Goal: Transaction & Acquisition: Purchase product/service

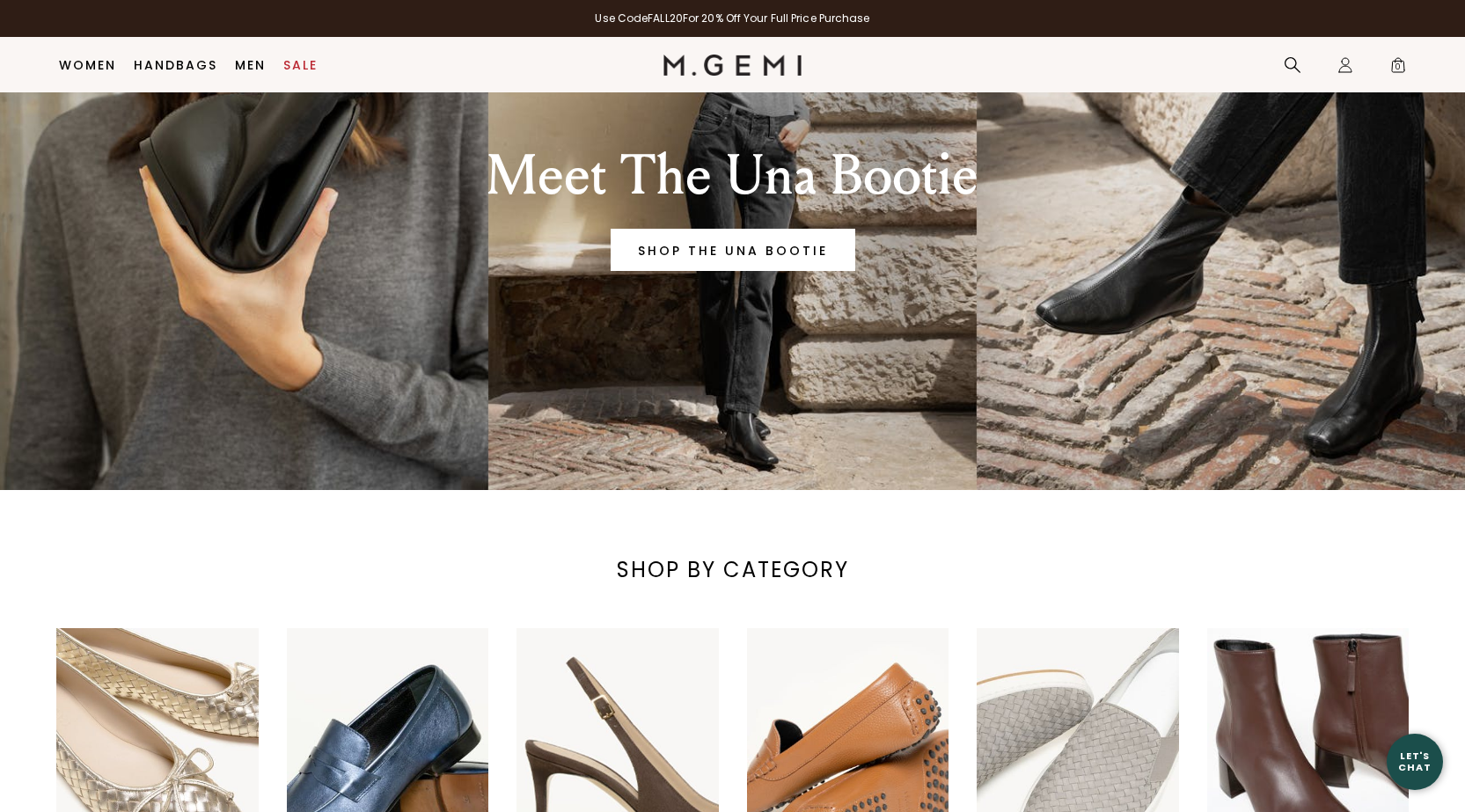
scroll to position [240, 0]
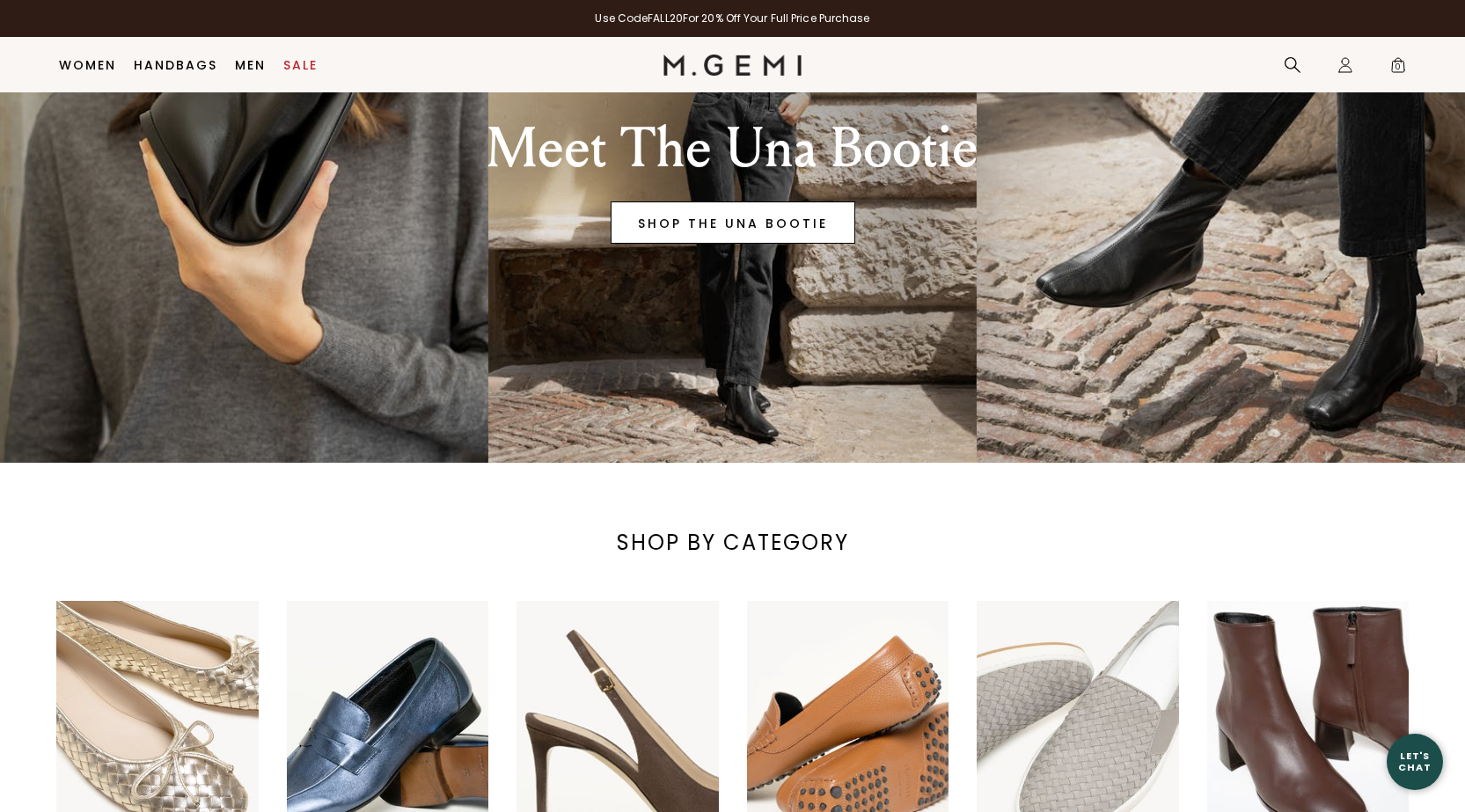
click at [729, 223] on link "SHOP THE UNA BOOTIE" at bounding box center [733, 222] width 245 height 42
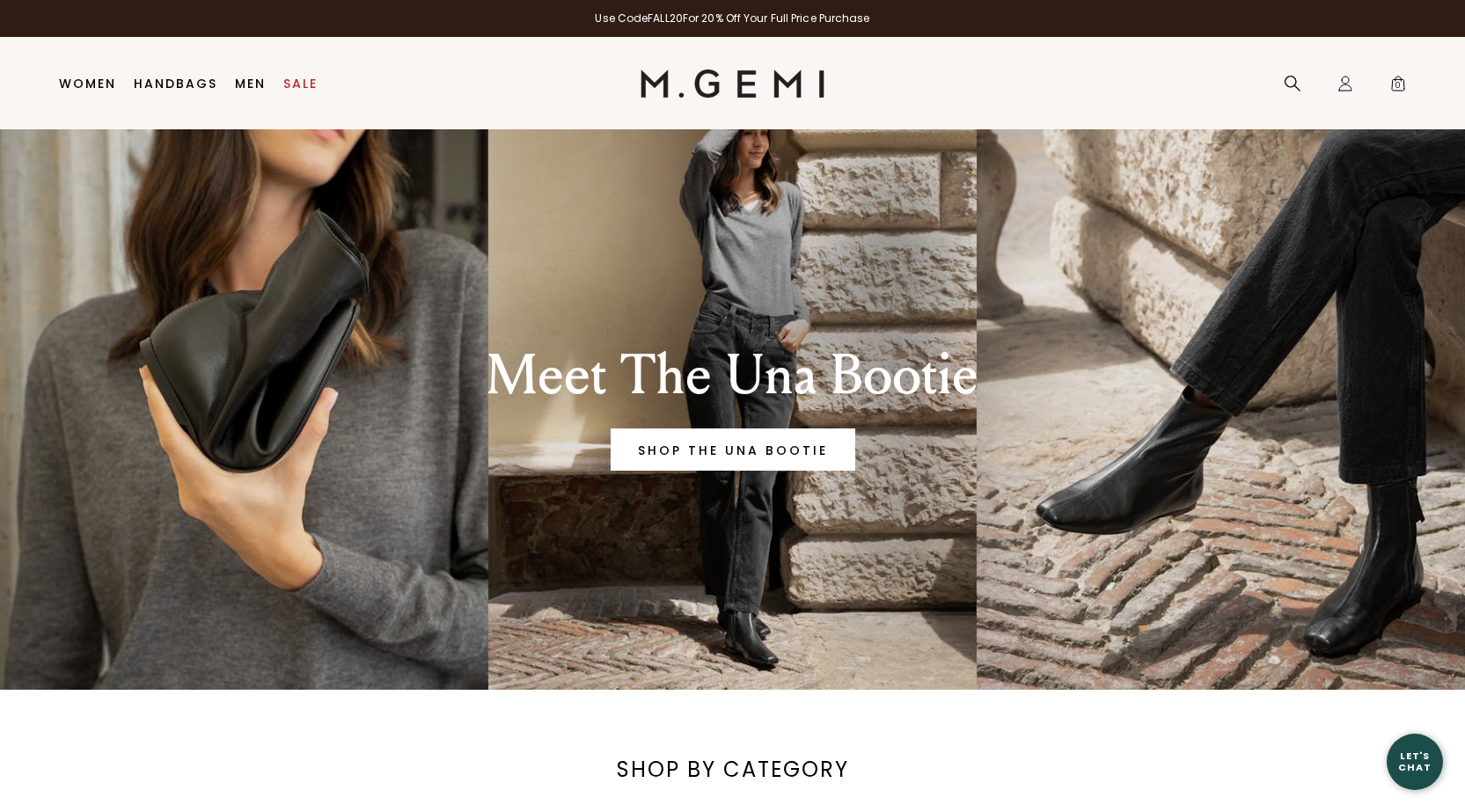
scroll to position [0, 0]
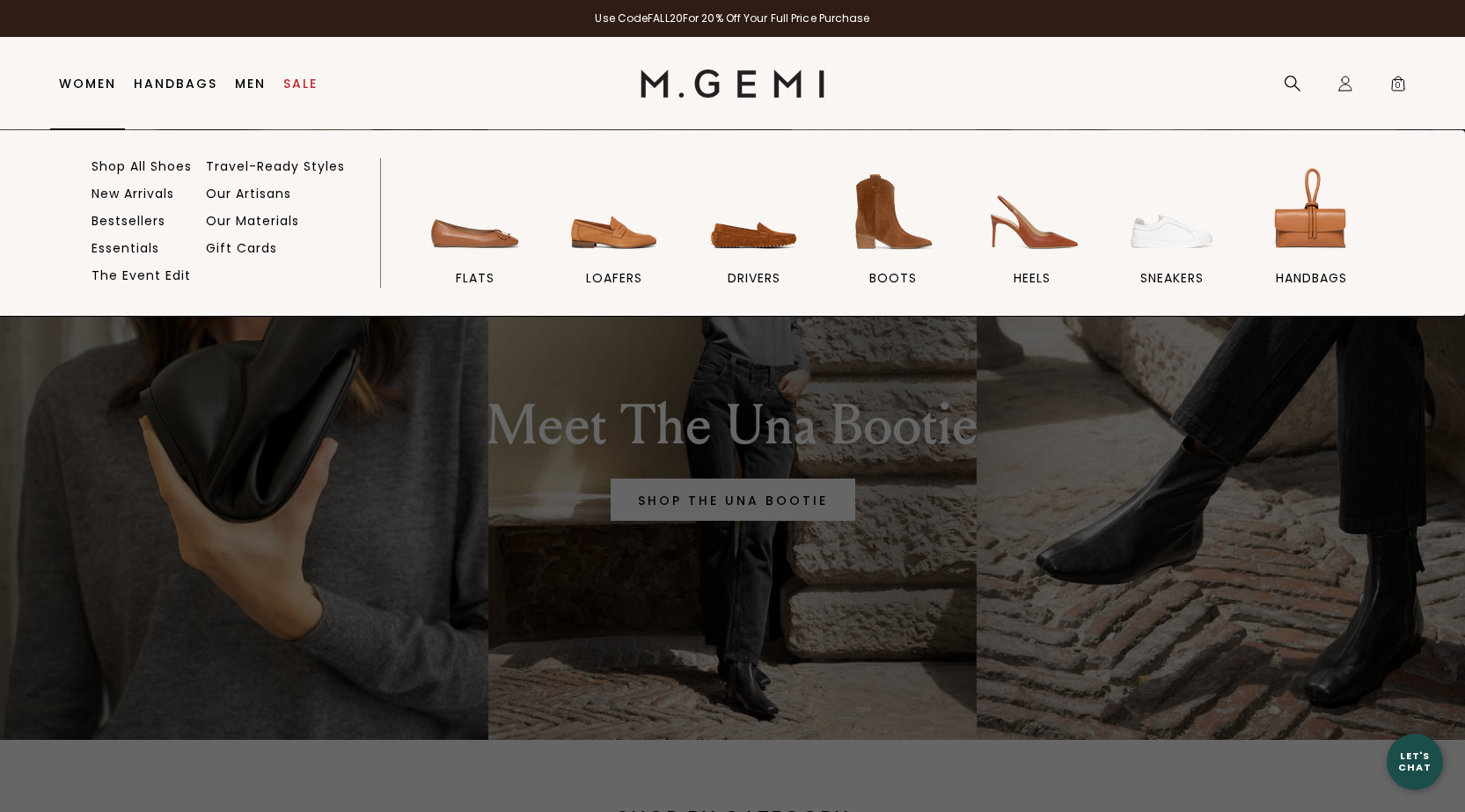
click at [92, 76] on link "Women" at bounding box center [88, 83] width 57 height 14
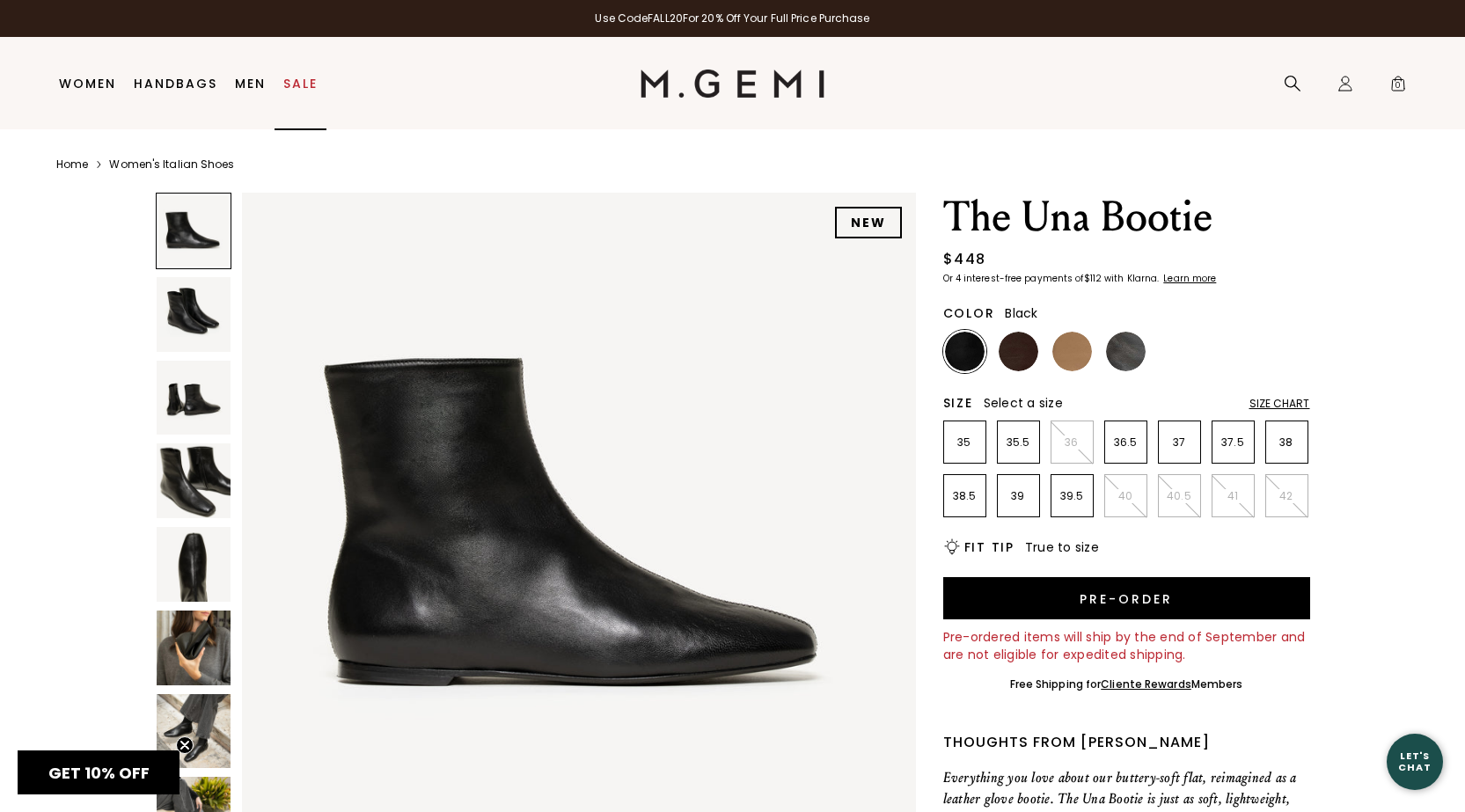
click at [294, 80] on link "Sale" at bounding box center [300, 83] width 35 height 14
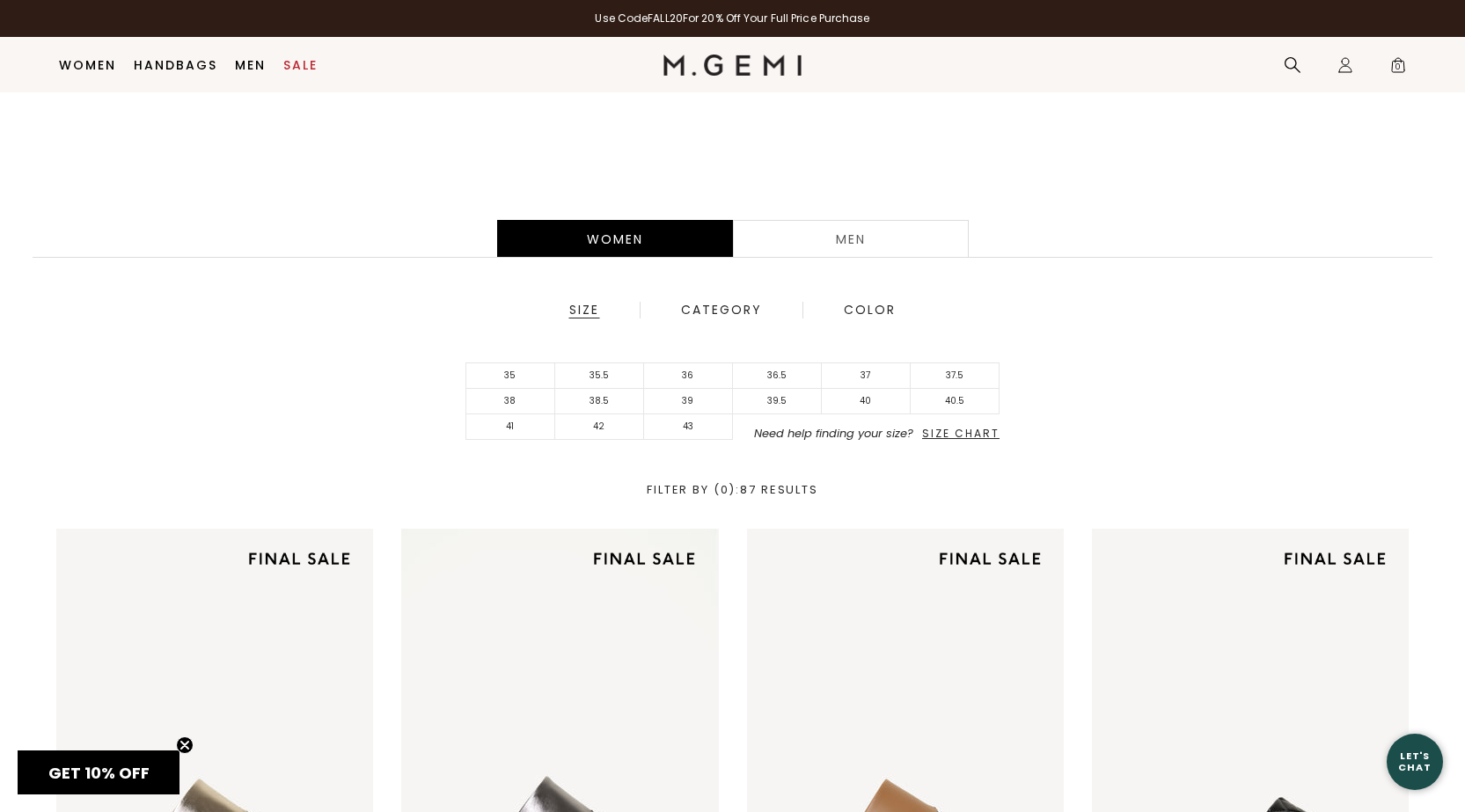
scroll to position [356, 0]
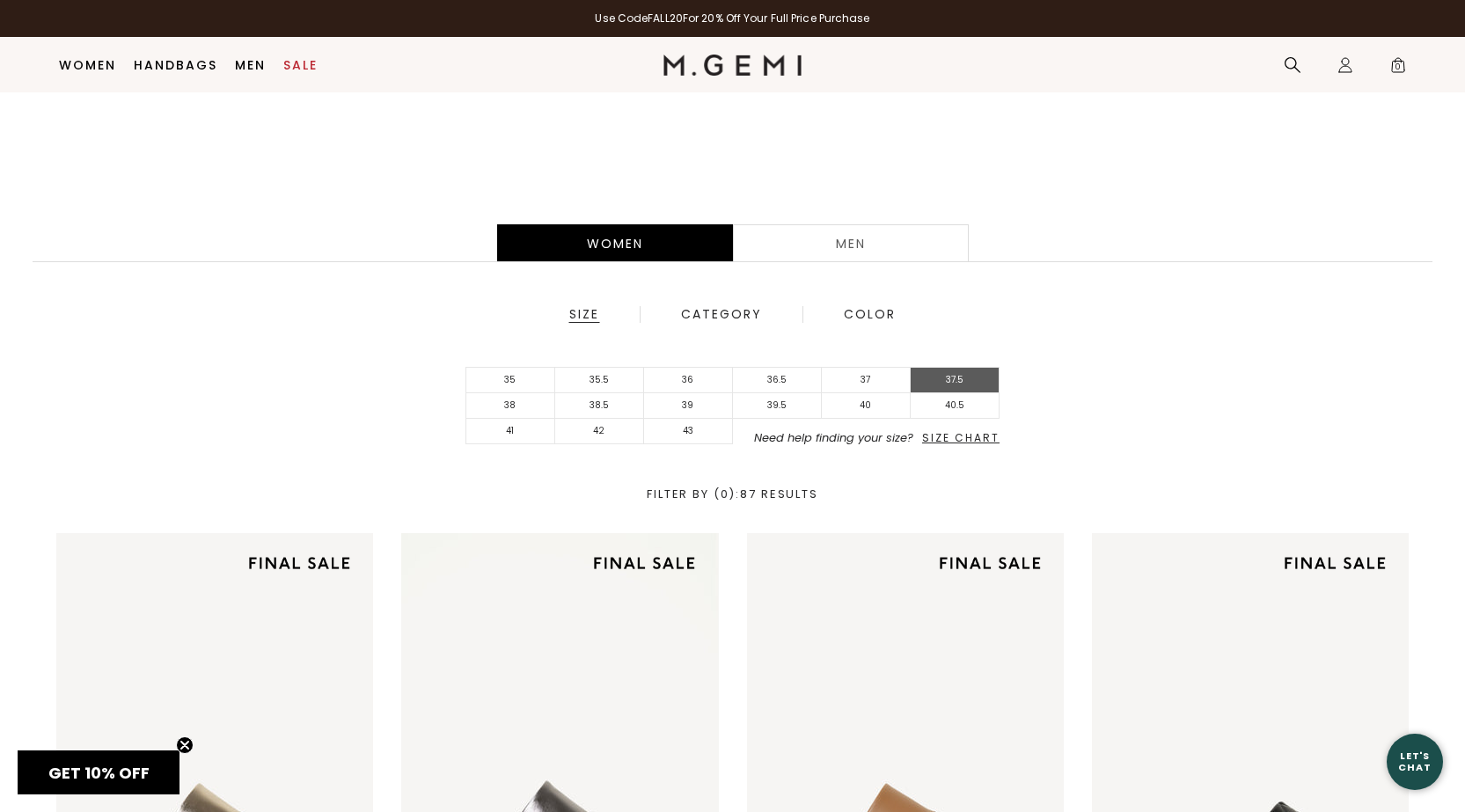
click at [956, 381] on li "37.5" at bounding box center [955, 380] width 89 height 26
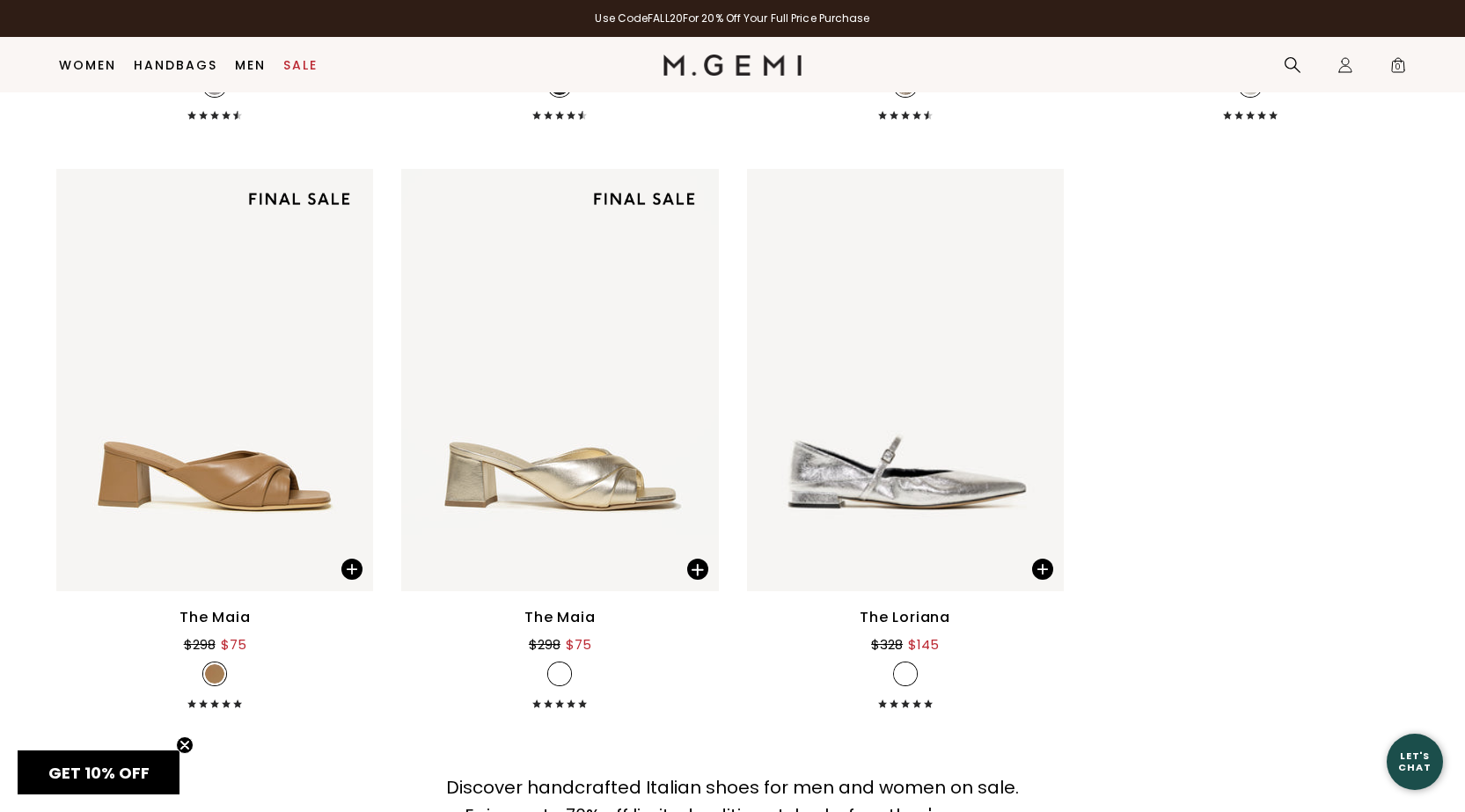
scroll to position [6067, 0]
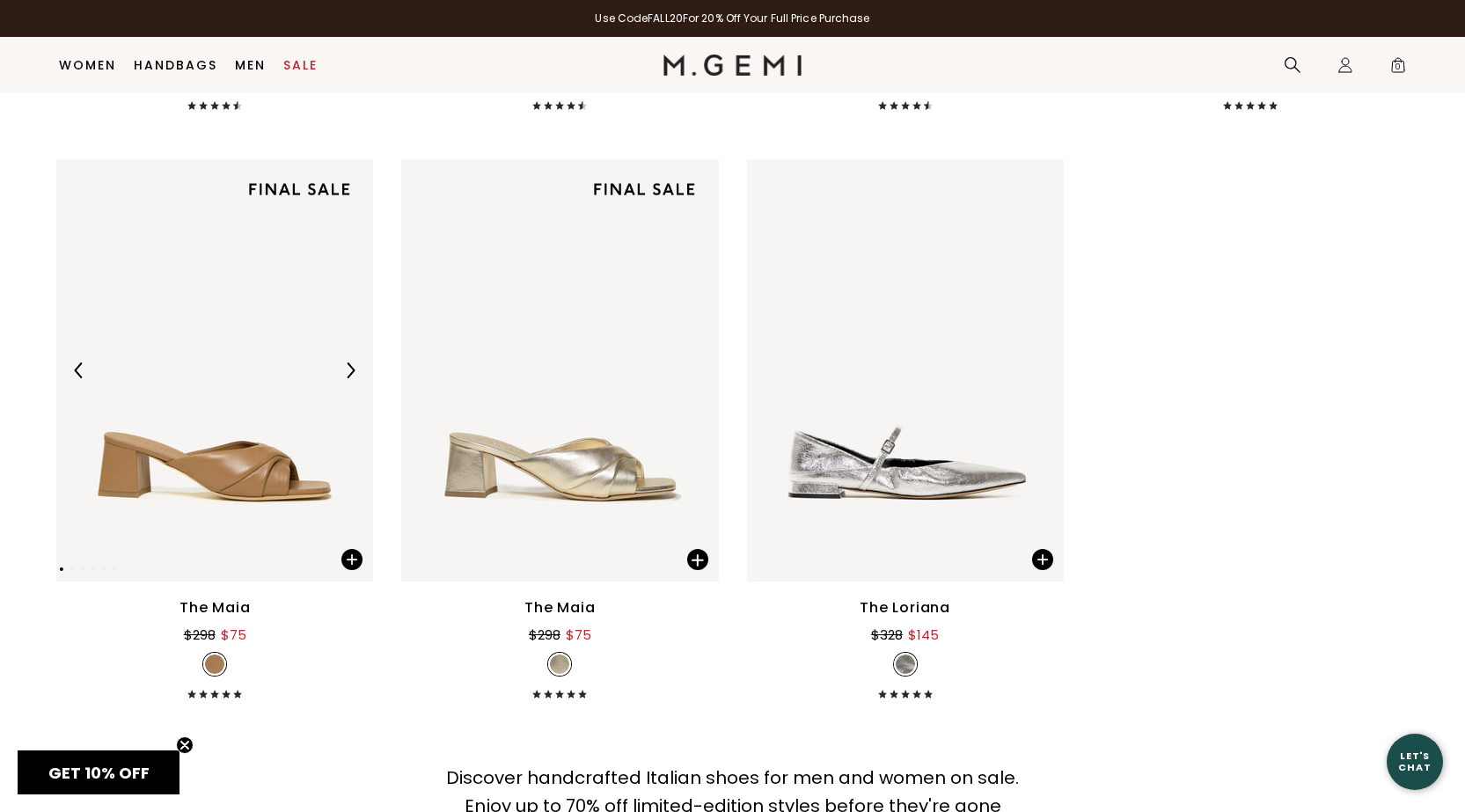
click at [245, 464] on img at bounding box center [214, 370] width 317 height 423
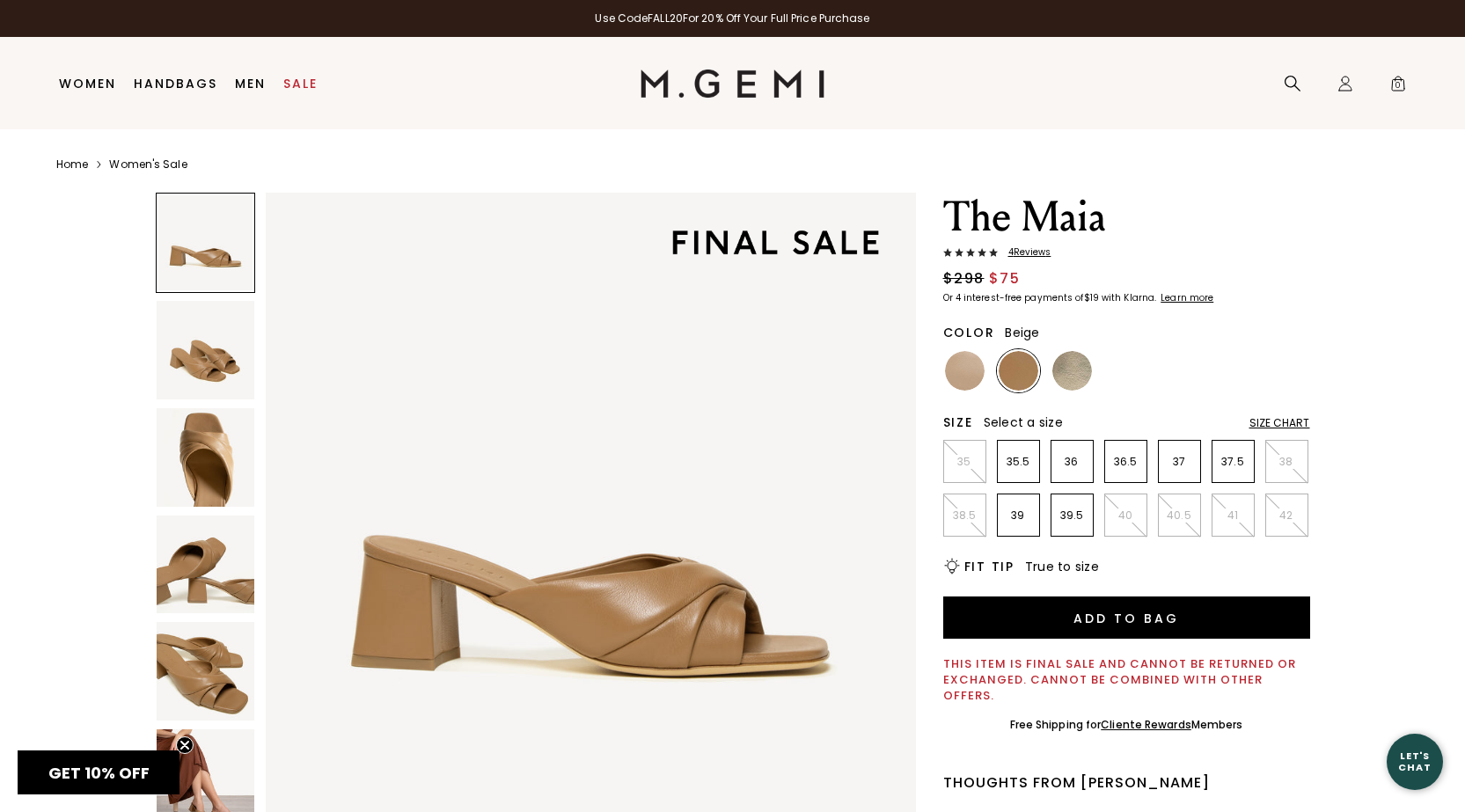
click at [960, 367] on img at bounding box center [965, 370] width 40 height 40
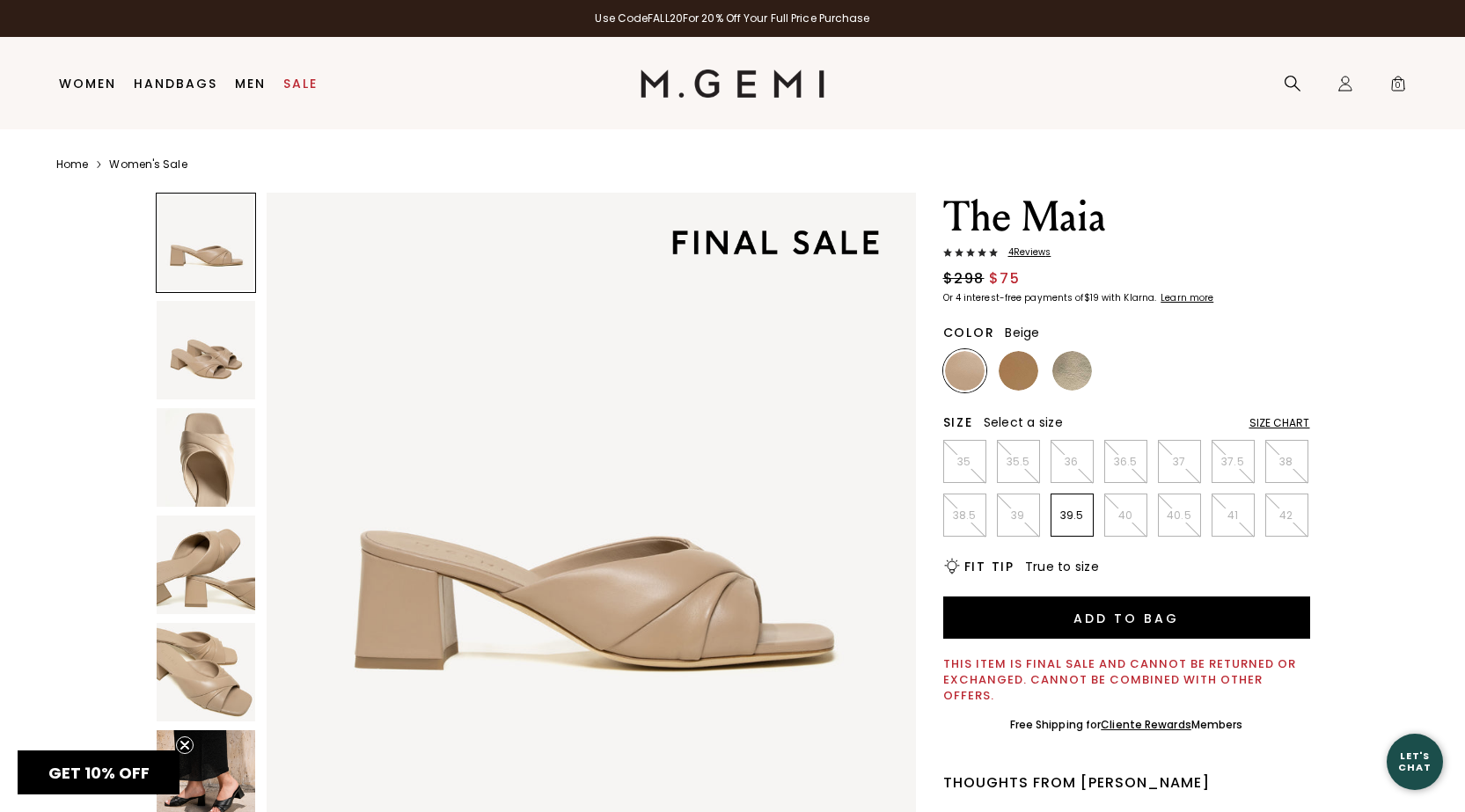
click at [960, 365] on img at bounding box center [965, 370] width 40 height 40
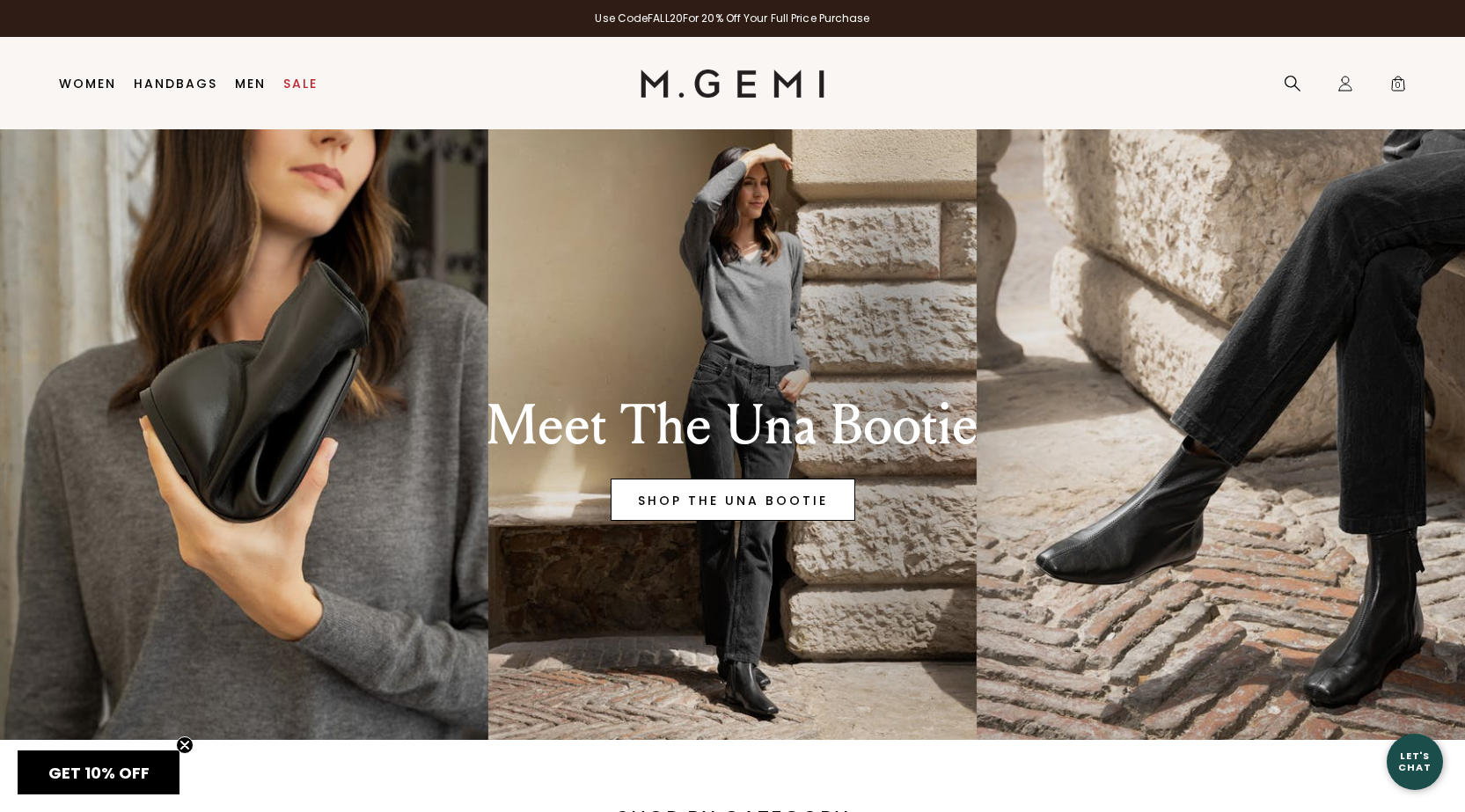
drag, startPoint x: 681, startPoint y: 496, endPoint x: 681, endPoint y: 485, distance: 11.0
click at [681, 494] on link "SHOP THE UNA BOOTIE" at bounding box center [733, 500] width 245 height 42
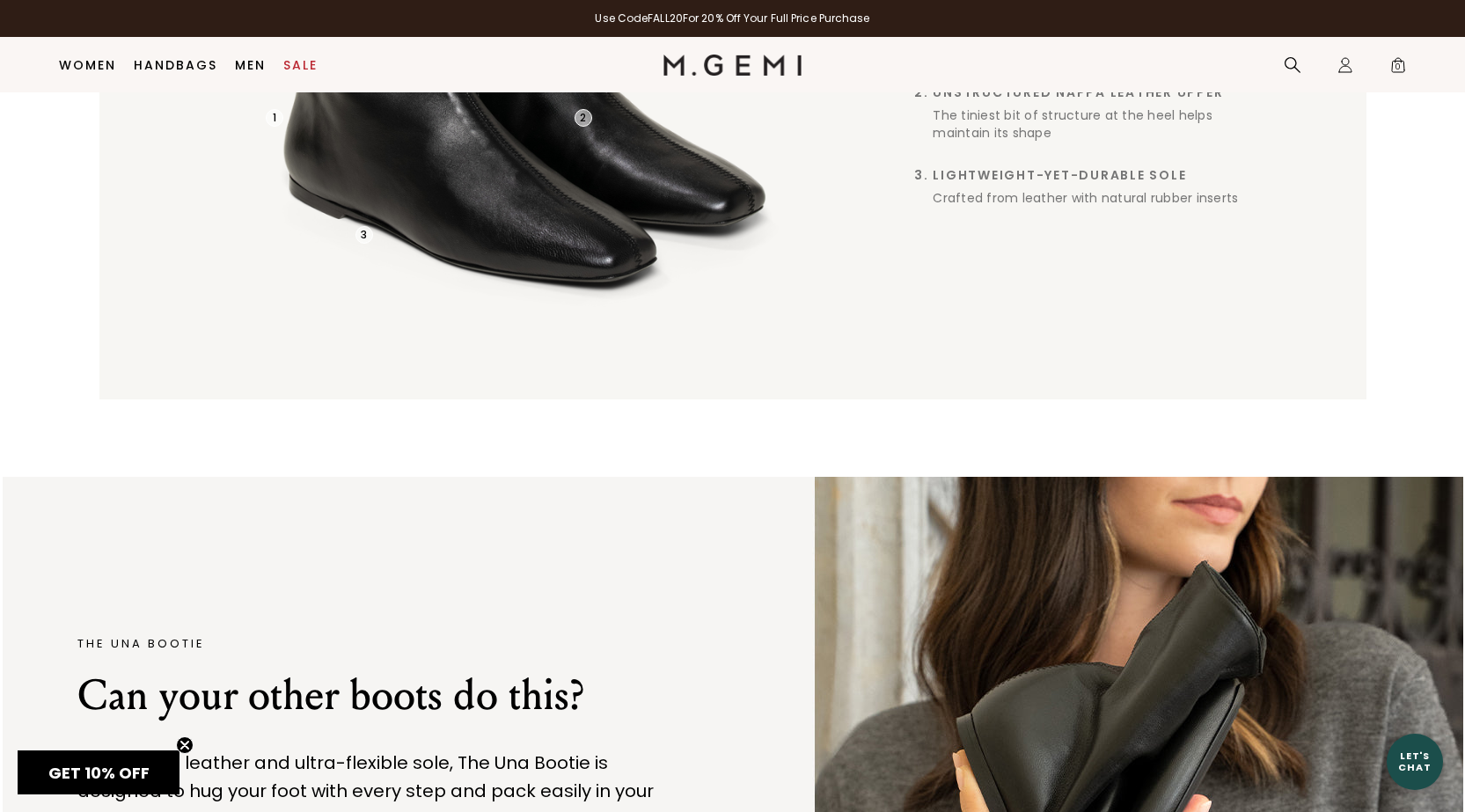
scroll to position [2516, 0]
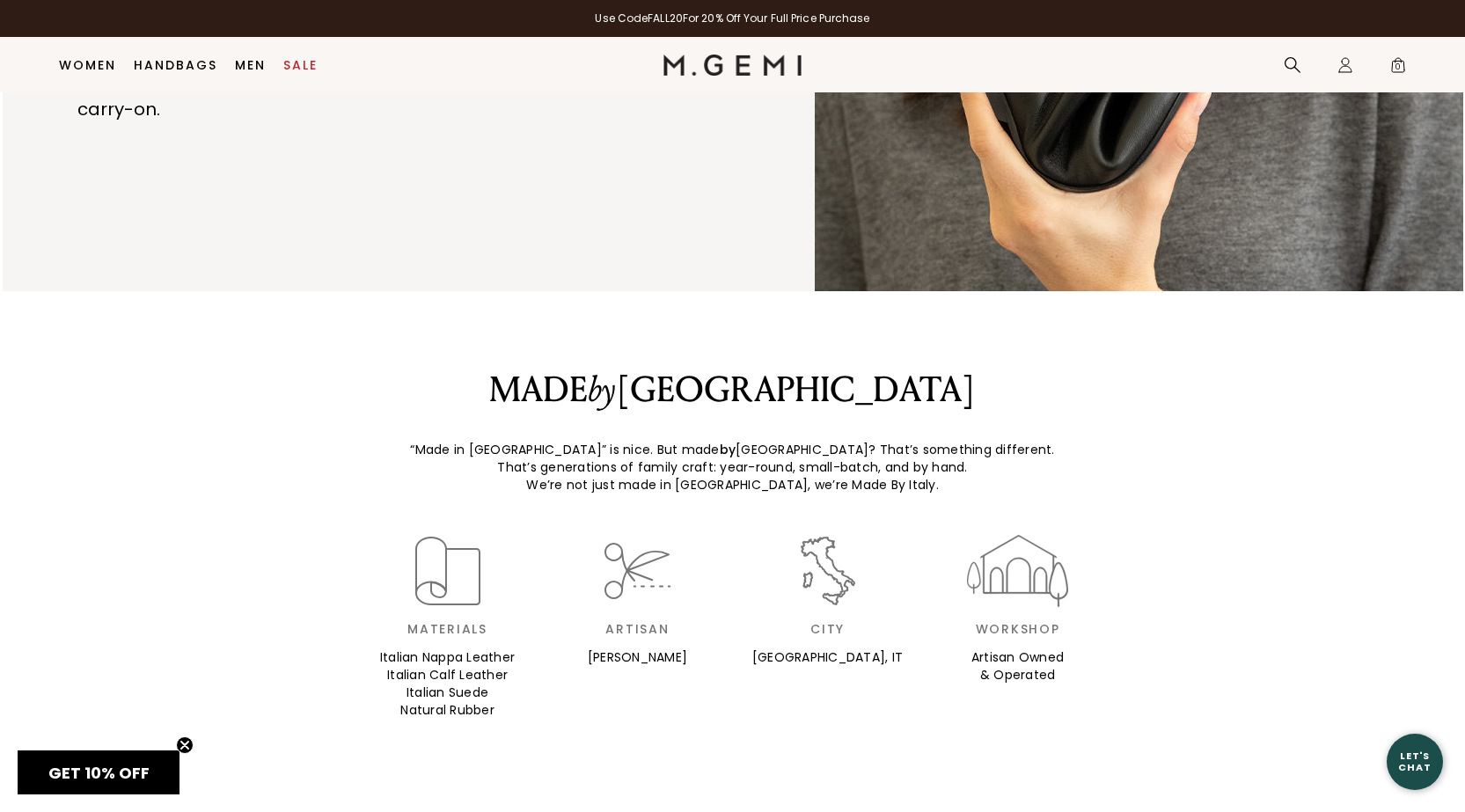
drag, startPoint x: 1463, startPoint y: 479, endPoint x: 1466, endPoint y: 449, distance: 30.1
click at [1464, 291] on div "THE UNA BOOTIE Can your other boots do this? With its soft leather and ultra-fl…" at bounding box center [732, 29] width 1465 height 525
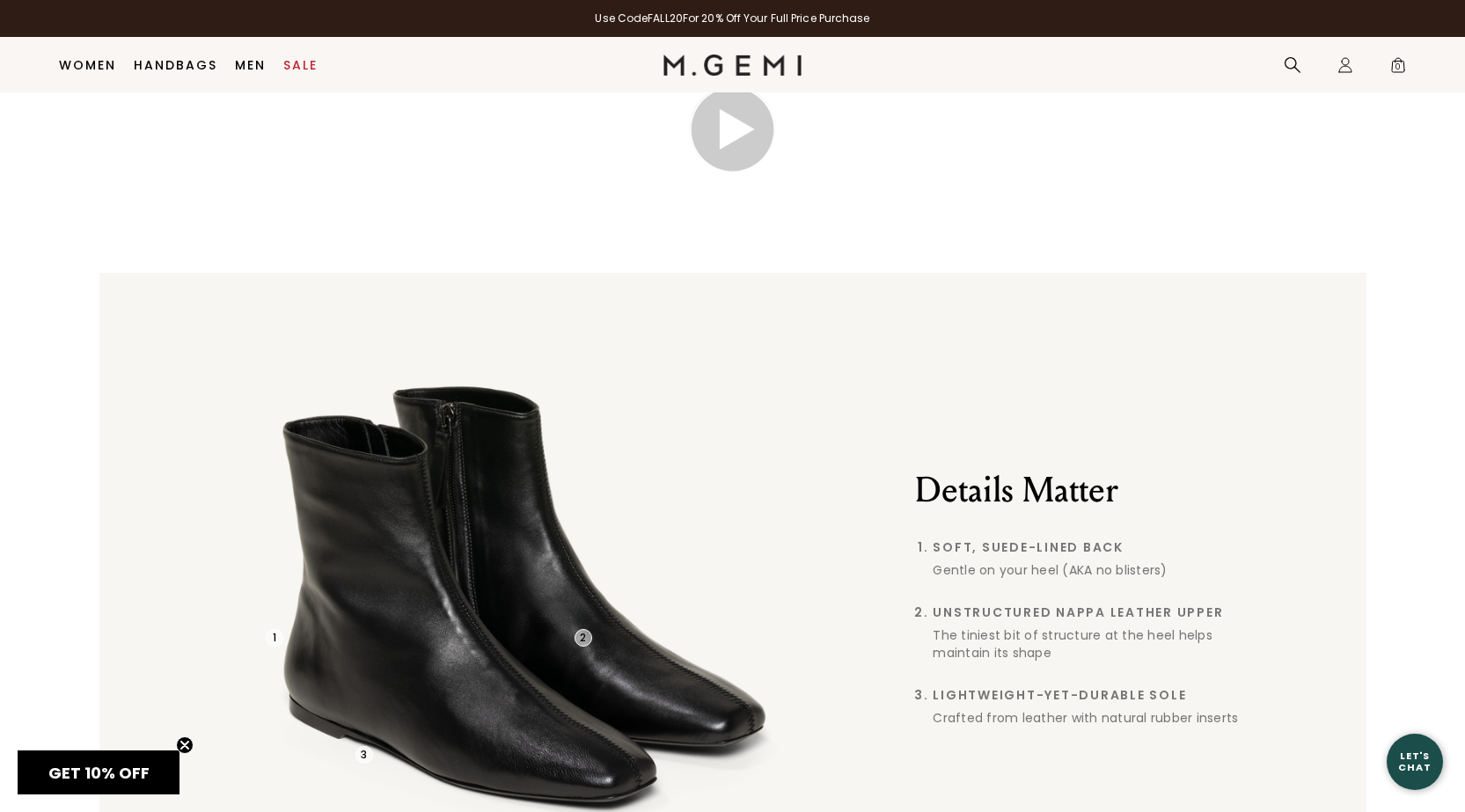
scroll to position [710, 0]
